Goal: Task Accomplishment & Management: Complete application form

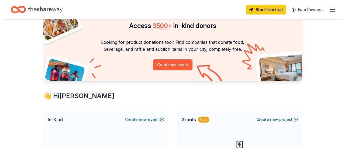
scroll to position [81, 0]
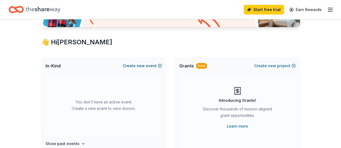
click at [139, 65] on span "new" at bounding box center [141, 66] width 8 height 6
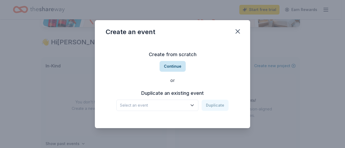
click at [174, 66] on button "Continue" at bounding box center [172, 66] width 26 height 11
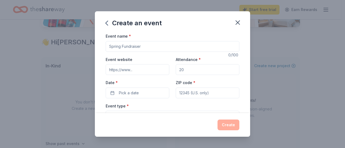
click at [157, 47] on input "Event name *" at bounding box center [173, 46] width 134 height 11
type input "Beer, Pizza, Bingo!"
click at [189, 69] on input "Attendance *" at bounding box center [208, 69] width 64 height 11
type input "2"
type input "300"
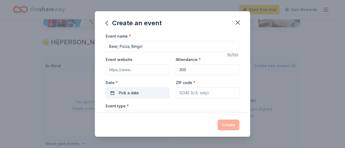
click at [123, 94] on span "Pick a date" at bounding box center [129, 93] width 20 height 6
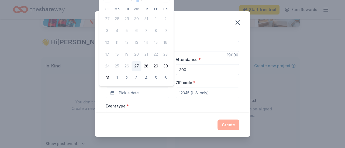
click at [136, 78] on button "3" at bounding box center [136, 78] width 10 height 10
click at [113, 93] on button "09/03/2025" at bounding box center [138, 93] width 64 height 11
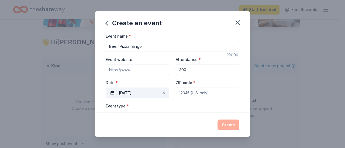
click at [113, 93] on button "09/03/2025" at bounding box center [138, 93] width 64 height 11
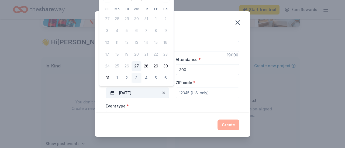
click at [161, 93] on span "button" at bounding box center [163, 93] width 6 height 6
click at [138, 93] on span "Pick a date" at bounding box center [129, 93] width 20 height 6
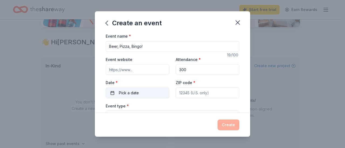
click at [138, 93] on span "Pick a date" at bounding box center [129, 93] width 20 height 6
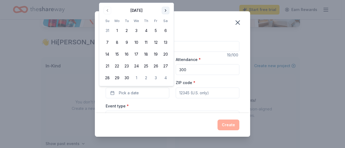
click at [164, 8] on button "Go to next month" at bounding box center [166, 11] width 8 height 8
click at [136, 39] on button "8" at bounding box center [136, 43] width 10 height 10
click at [198, 95] on input "ZIP code *" at bounding box center [208, 93] width 64 height 11
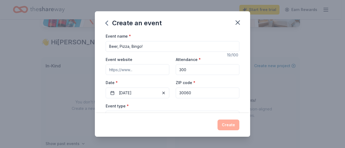
scroll to position [27, 0]
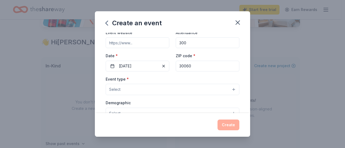
type input "30060"
click at [159, 88] on button "Select" at bounding box center [173, 89] width 134 height 11
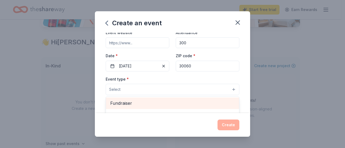
click at [117, 103] on span "Fundraiser" at bounding box center [172, 103] width 124 height 7
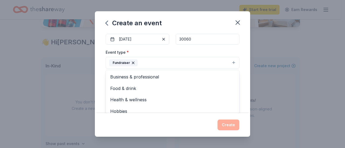
scroll to position [81, 0]
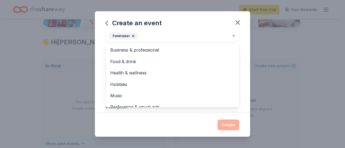
click at [245, 45] on div "Event name * Beer, Pizza, Bingo! 19 /100 Event website Attendance * 300 Date * …" at bounding box center [172, 73] width 155 height 81
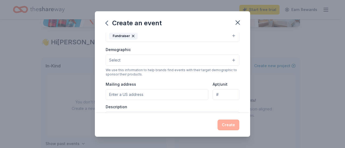
scroll to position [78, 0]
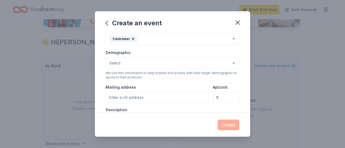
click at [177, 41] on button "Fundraiser" at bounding box center [173, 39] width 134 height 12
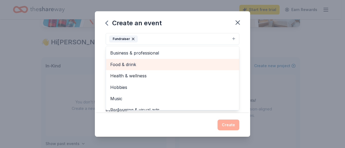
click at [125, 64] on span "Food & drink" at bounding box center [172, 64] width 124 height 7
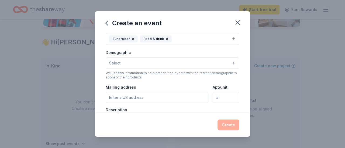
click at [188, 38] on button "Fundraiser Food & drink" at bounding box center [173, 39] width 134 height 12
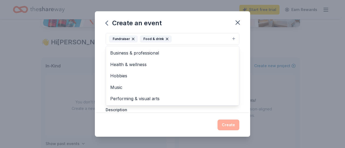
click at [188, 38] on button "Fundraiser Food & drink" at bounding box center [173, 39] width 134 height 12
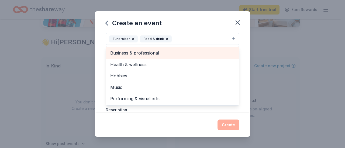
click at [148, 52] on span "Business & professional" at bounding box center [172, 53] width 124 height 7
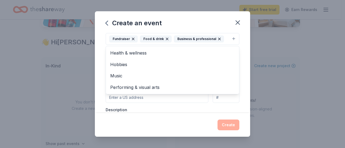
click at [222, 39] on button "Fundraiser Food & drink Business & professional" at bounding box center [173, 39] width 134 height 12
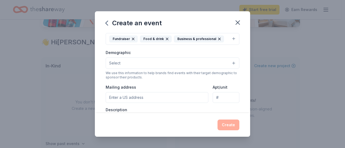
click at [225, 40] on button "Fundraiser Food & drink Business & professional" at bounding box center [173, 39] width 134 height 12
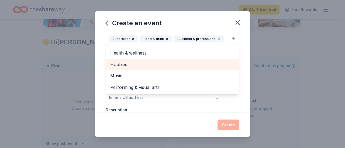
scroll to position [132, 0]
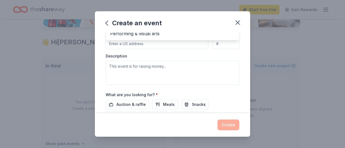
click at [235, 57] on div "Event name * Beer, Pizza, Bingo! 19 /100 Event website Attendance * 300 Date * …" at bounding box center [172, 73] width 155 height 81
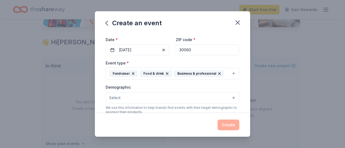
scroll to position [70, 0]
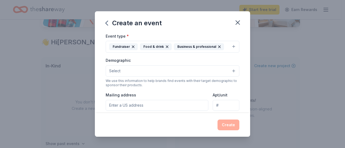
click at [157, 70] on button "Select" at bounding box center [173, 70] width 134 height 11
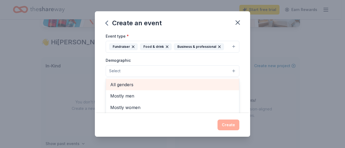
click at [154, 82] on span "All genders" at bounding box center [172, 84] width 124 height 7
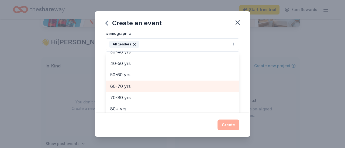
scroll to position [21, 0]
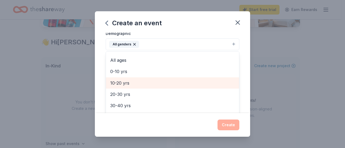
click at [146, 81] on span "10-20 yrs" at bounding box center [172, 83] width 124 height 7
click at [141, 82] on span "20-30 yrs" at bounding box center [172, 83] width 124 height 7
click at [141, 82] on span "30-40 yrs" at bounding box center [172, 83] width 124 height 7
click at [141, 82] on span "40-50 yrs" at bounding box center [172, 83] width 124 height 7
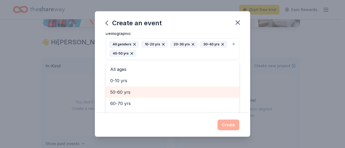
click at [140, 93] on span "50-60 yrs" at bounding box center [172, 92] width 124 height 7
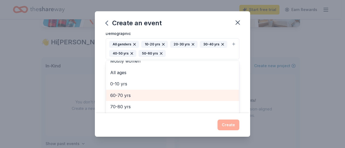
click at [140, 93] on span "60-70 yrs" at bounding box center [172, 95] width 124 height 7
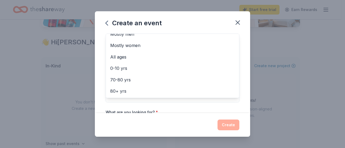
click at [240, 62] on div "Event name * Beer, Pizza, Bingo! 19 /100 Event website Attendance * 300 Date * …" at bounding box center [172, 73] width 155 height 81
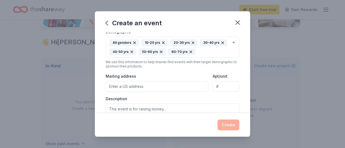
scroll to position [126, 0]
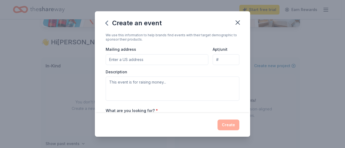
click at [157, 59] on input "Mailing address" at bounding box center [157, 59] width 103 height 11
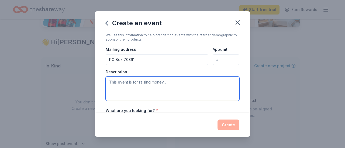
click at [229, 77] on textarea at bounding box center [173, 89] width 134 height 24
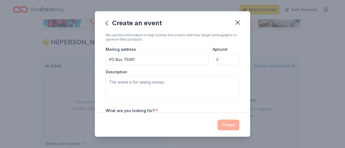
click at [175, 58] on input "PO Box 70391" at bounding box center [157, 59] width 103 height 11
type input "PO Box 70391, Marietta, GA 30007"
click at [210, 69] on div "Description" at bounding box center [173, 85] width 134 height 32
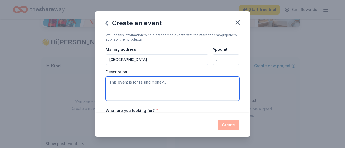
click at [119, 80] on textarea at bounding box center [173, 89] width 134 height 24
paste textarea "The 6-4-3 Foundation is the charity of the night at [PERSON_NAME][GEOGRAPHIC_DA…"
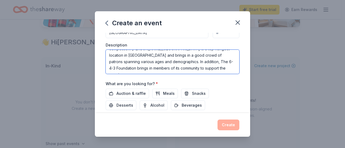
scroll to position [179, 0]
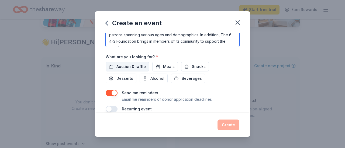
type textarea "The 6-4-3 Foundation is the charity of the night at [PERSON_NAME][GEOGRAPHIC_DA…"
click at [129, 64] on span "Auction & raffle" at bounding box center [130, 67] width 29 height 6
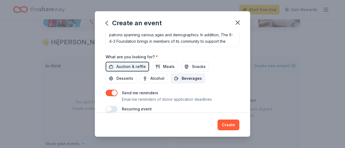
click at [183, 75] on span "Beverages" at bounding box center [192, 78] width 20 height 6
click at [169, 64] on span "Meals" at bounding box center [169, 67] width 12 height 6
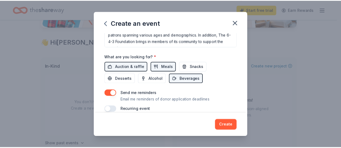
scroll to position [185, 0]
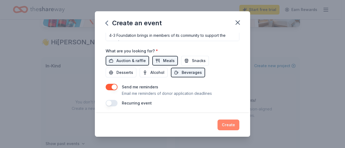
click at [229, 126] on button "Create" at bounding box center [228, 125] width 22 height 11
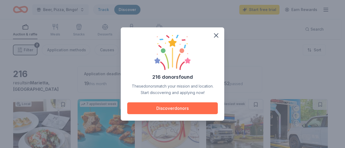
click at [168, 108] on button "Discover donors" at bounding box center [172, 109] width 90 height 12
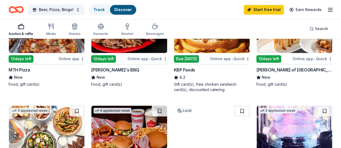
scroll to position [377, 0]
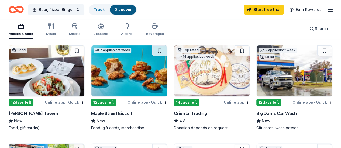
scroll to position [0, 0]
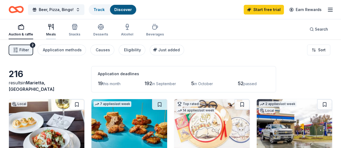
click at [53, 27] on icon "button" at bounding box center [52, 26] width 1 height 5
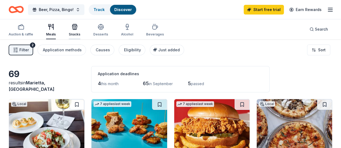
click at [76, 29] on icon "button" at bounding box center [74, 27] width 6 height 6
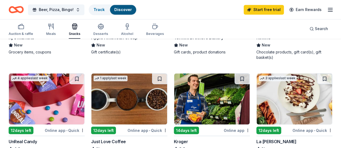
scroll to position [458, 0]
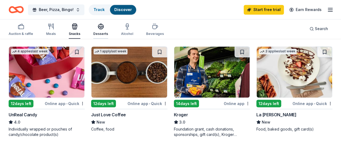
click at [103, 27] on icon "button" at bounding box center [100, 26] width 5 height 4
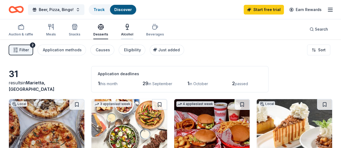
click at [128, 29] on icon "button" at bounding box center [127, 27] width 6 height 6
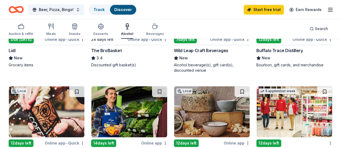
scroll to position [189, 0]
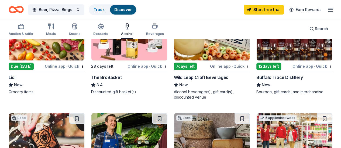
click at [256, 76] on div "Buffalo Trace Distillery" at bounding box center [279, 77] width 46 height 6
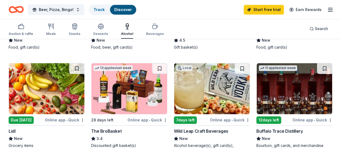
scroll to position [108, 0]
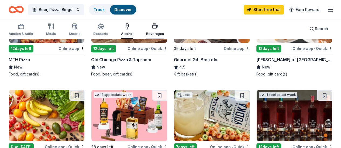
click at [158, 27] on icon "button" at bounding box center [154, 27] width 5 height 4
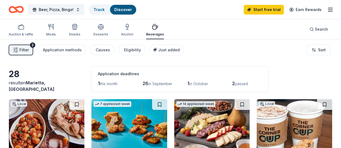
click at [29, 49] on span "Filter" at bounding box center [23, 50] width 9 height 6
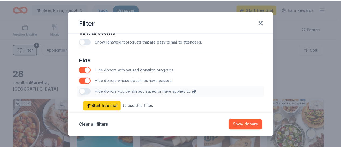
scroll to position [311, 0]
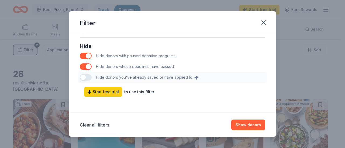
click at [83, 54] on button "button" at bounding box center [86, 56] width 12 height 6
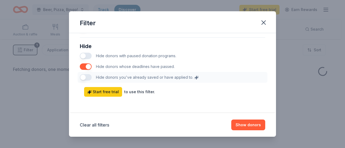
click at [85, 65] on button "button" at bounding box center [86, 67] width 12 height 6
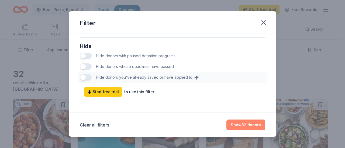
click at [246, 125] on button "Show 32 donors" at bounding box center [245, 125] width 39 height 11
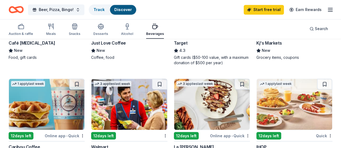
scroll to position [377, 0]
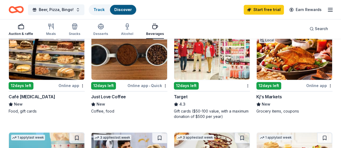
click at [24, 28] on rect "button" at bounding box center [20, 27] width 5 height 4
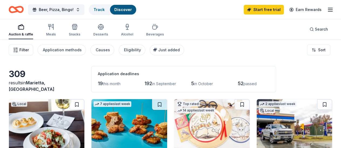
click at [29, 49] on span "Filter" at bounding box center [23, 50] width 9 height 6
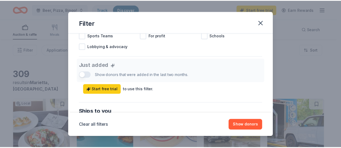
scroll to position [311, 0]
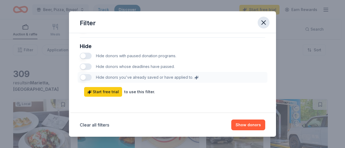
click at [264, 22] on icon "button" at bounding box center [264, 23] width 8 height 8
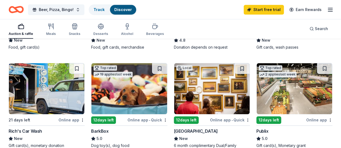
scroll to position [162, 0]
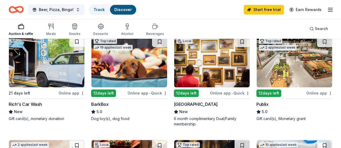
click at [127, 97] on div "Online app • Quick" at bounding box center [147, 93] width 40 height 7
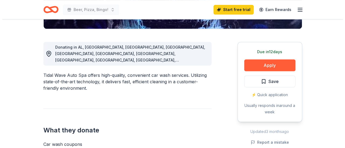
scroll to position [189, 0]
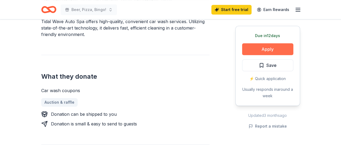
click at [265, 50] on button "Apply" at bounding box center [267, 49] width 51 height 12
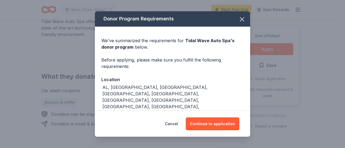
scroll to position [63, 0]
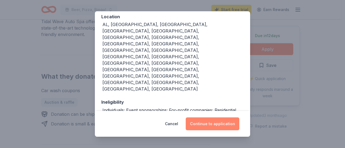
click at [225, 123] on button "Continue to application" at bounding box center [213, 124] width 54 height 13
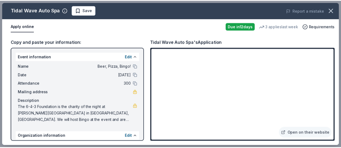
scroll to position [47, 0]
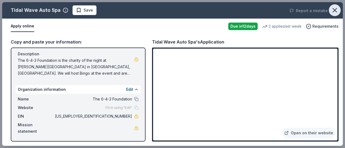
click at [333, 8] on icon "button" at bounding box center [335, 10] width 8 height 8
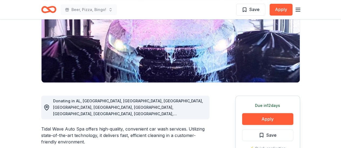
scroll to position [0, 0]
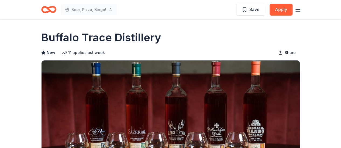
scroll to position [54, 0]
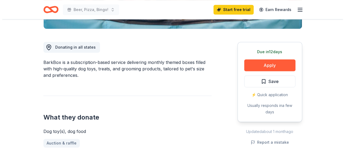
scroll to position [162, 0]
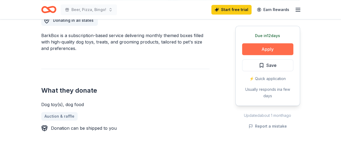
click at [271, 48] on button "Apply" at bounding box center [267, 49] width 51 height 12
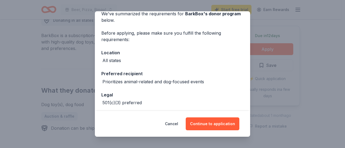
scroll to position [50, 0]
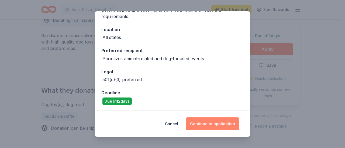
click at [204, 124] on button "Continue to application" at bounding box center [213, 124] width 54 height 13
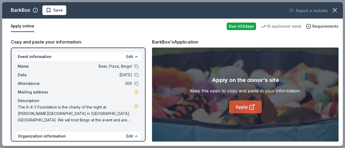
click at [244, 109] on link "Apply" at bounding box center [245, 107] width 33 height 13
